Goal: Transaction & Acquisition: Book appointment/travel/reservation

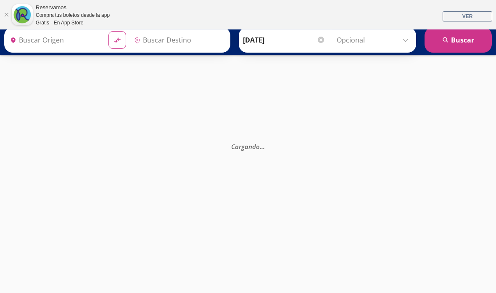
type input "Terminal Avexpress/smile Bus, [GEOGRAPHIC_DATA]"
type input "Edificio Loteria Nacional Reforma, Distrito Federal"
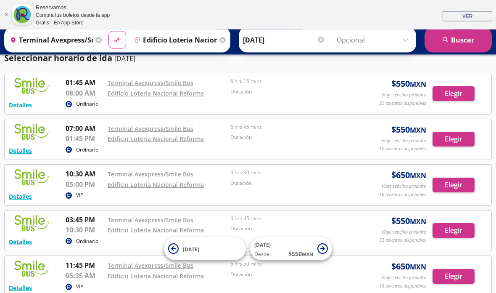
scroll to position [57, 0]
click at [456, 135] on button "Elegir" at bounding box center [454, 139] width 42 height 15
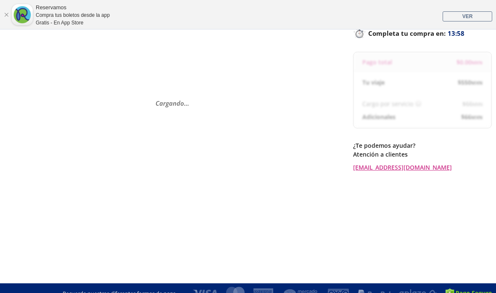
scroll to position [93, 0]
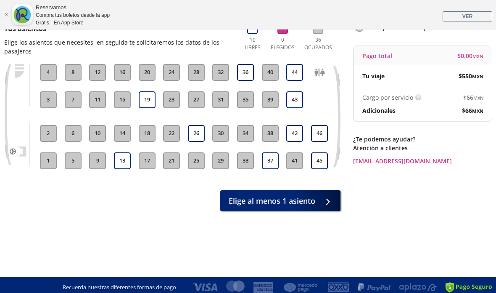
click at [291, 78] on button "44" at bounding box center [294, 72] width 17 height 17
click at [295, 103] on button "43" at bounding box center [294, 99] width 17 height 17
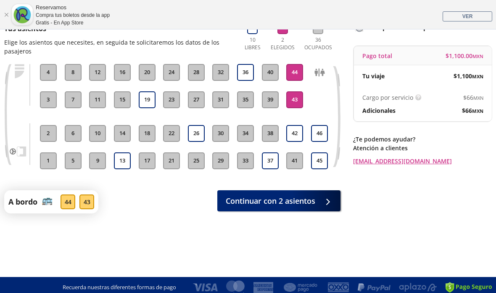
click at [329, 200] on div at bounding box center [326, 201] width 13 height 11
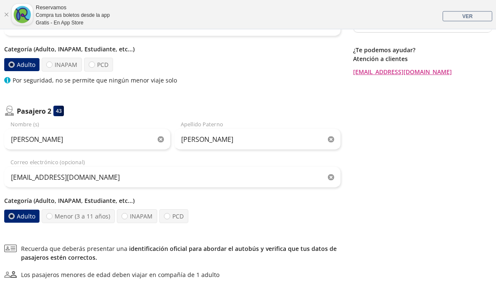
scroll to position [185, 0]
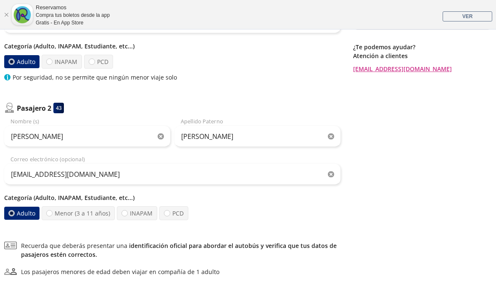
click at [16, 57] on label "Adulto" at bounding box center [21, 61] width 35 height 13
click at [14, 59] on input "Adulto" at bounding box center [11, 61] width 5 height 5
click at [20, 65] on label "Adulto" at bounding box center [21, 61] width 35 height 13
click at [14, 64] on input "Adulto" at bounding box center [11, 61] width 5 height 5
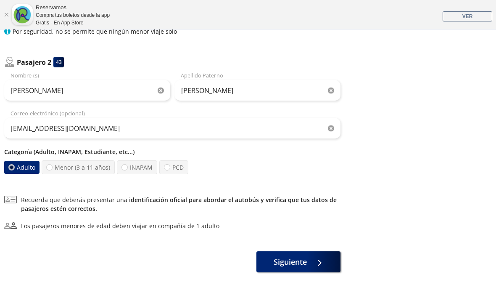
scroll to position [231, 0]
click at [18, 164] on label "Adulto" at bounding box center [21, 166] width 35 height 13
click at [14, 164] on input "Adulto" at bounding box center [11, 166] width 5 height 5
click at [320, 257] on div at bounding box center [317, 261] width 13 height 11
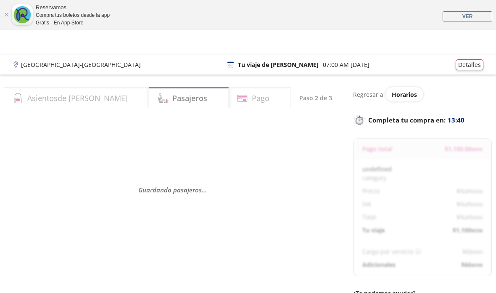
select select "MX"
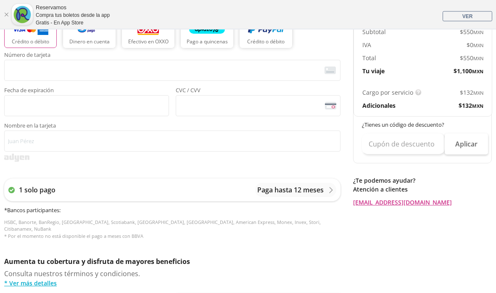
scroll to position [249, 0]
click at [34, 79] on span "<p>Your browser does not support iframes.</p>" at bounding box center [172, 70] width 337 height 21
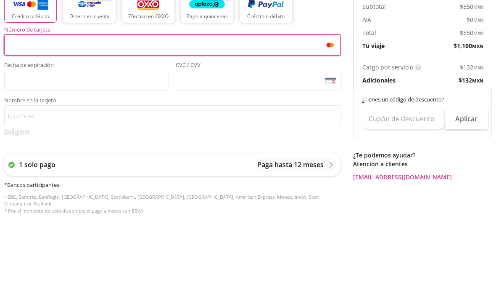
scroll to position [274, 0]
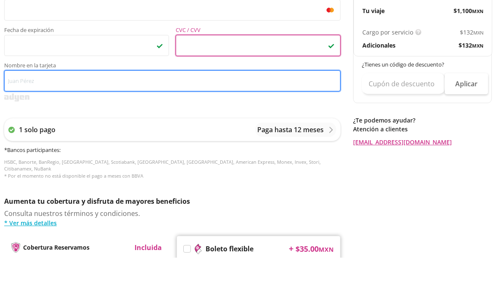
click at [95, 106] on input "Nombre en la tarjeta" at bounding box center [172, 116] width 337 height 21
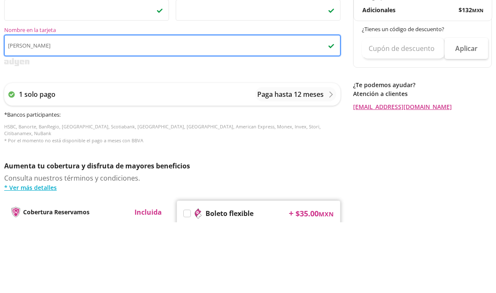
type input "ITZEL HERNANDEZ GOMEZ"
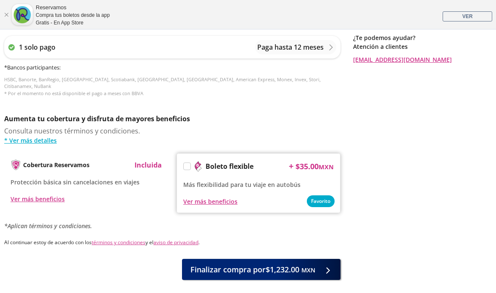
scroll to position [392, 0]
click at [297, 266] on span "Finalizar compra por $1,232.00 MXN" at bounding box center [253, 268] width 125 height 11
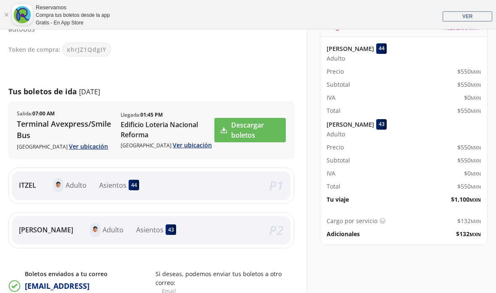
scroll to position [127, 0]
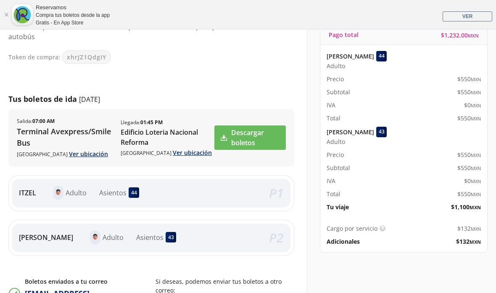
click at [254, 137] on link "Descargar boletos" at bounding box center [251, 137] width 72 height 24
